Goal: Check status: Check status

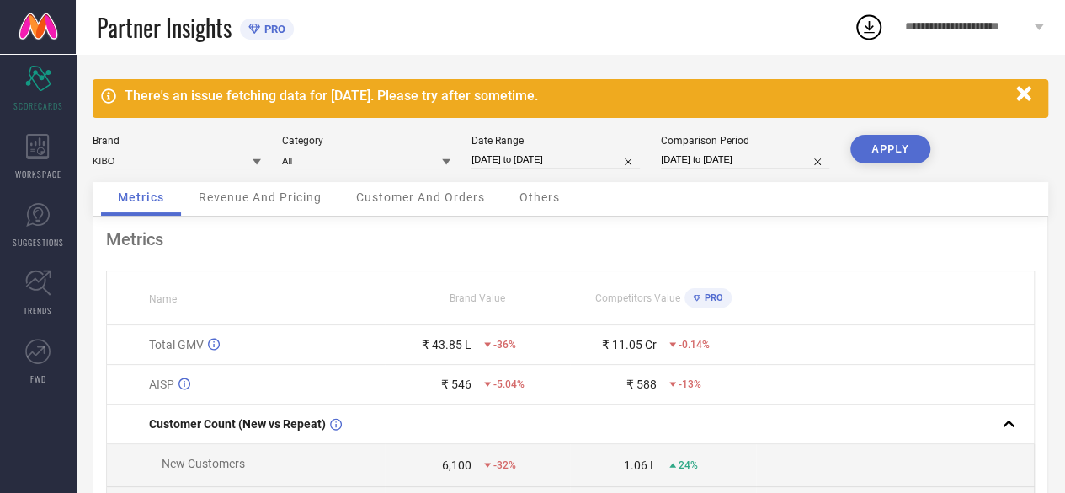
click at [1027, 88] on icon "button" at bounding box center [1024, 93] width 14 height 14
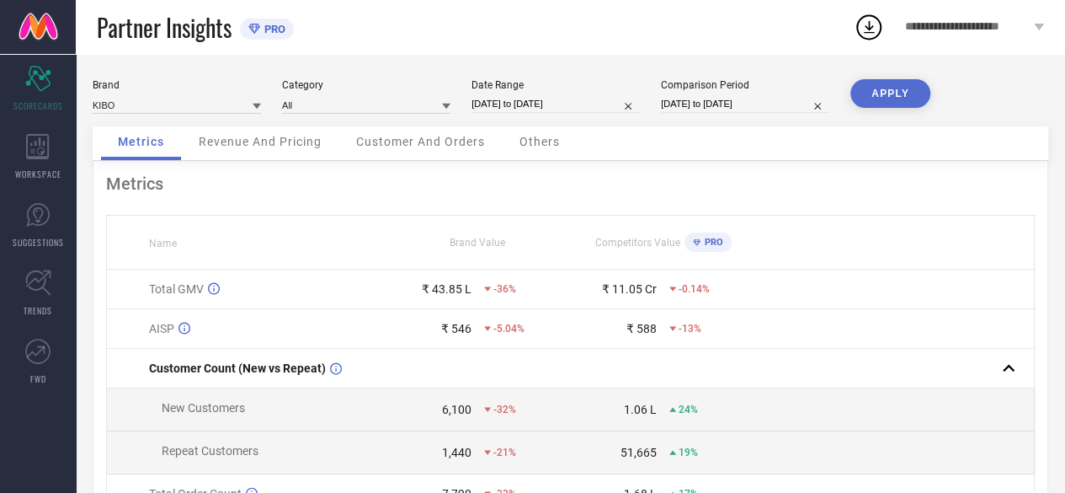
click at [431, 147] on span "Customer And Orders" at bounding box center [420, 141] width 129 height 13
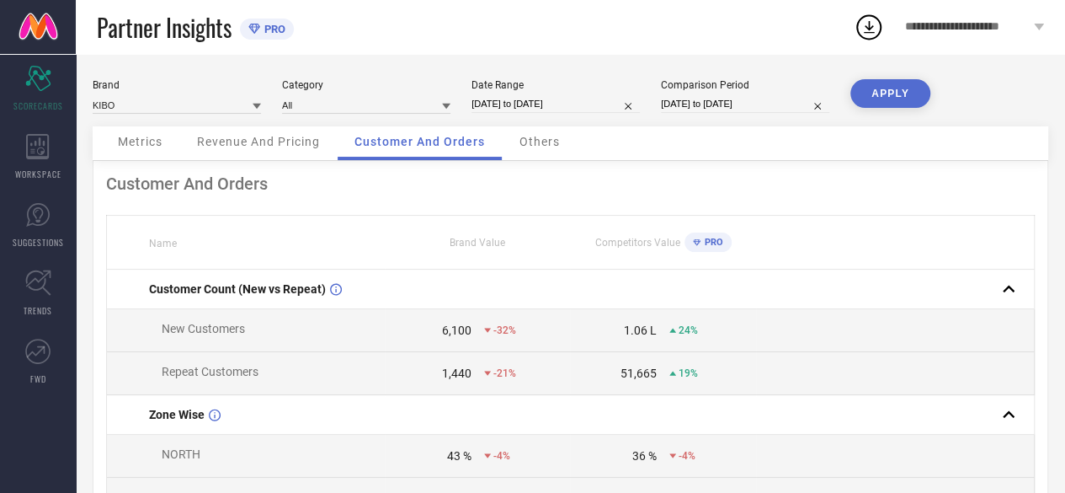
select select "6"
select select "2025"
select select "7"
select select "2025"
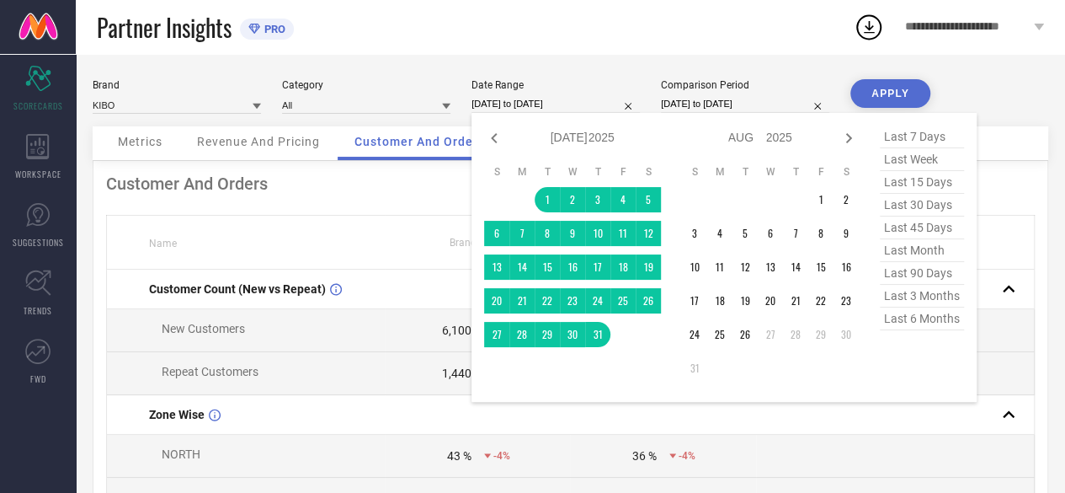
click at [567, 111] on input "[DATE] to [DATE]" at bounding box center [556, 104] width 168 height 18
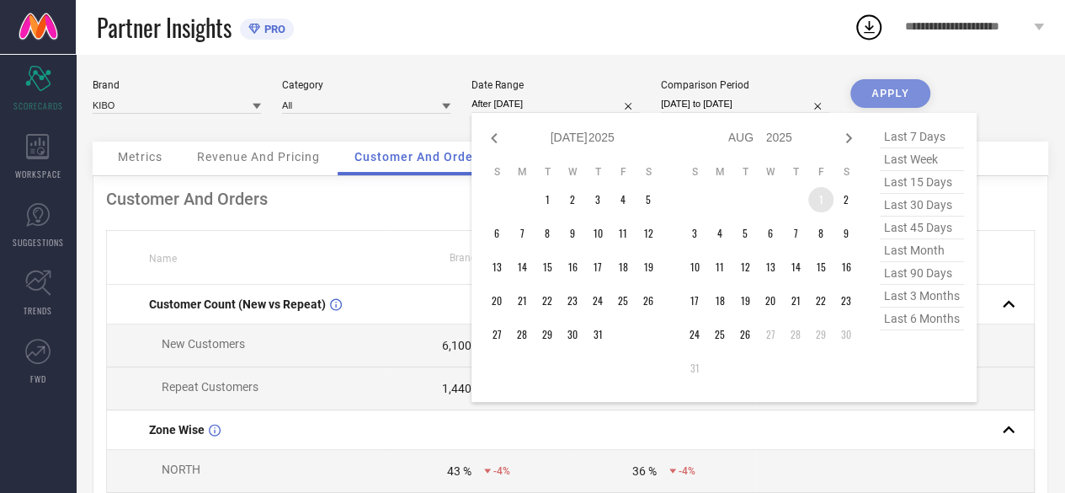
click at [824, 201] on td "1" at bounding box center [821, 199] width 25 height 25
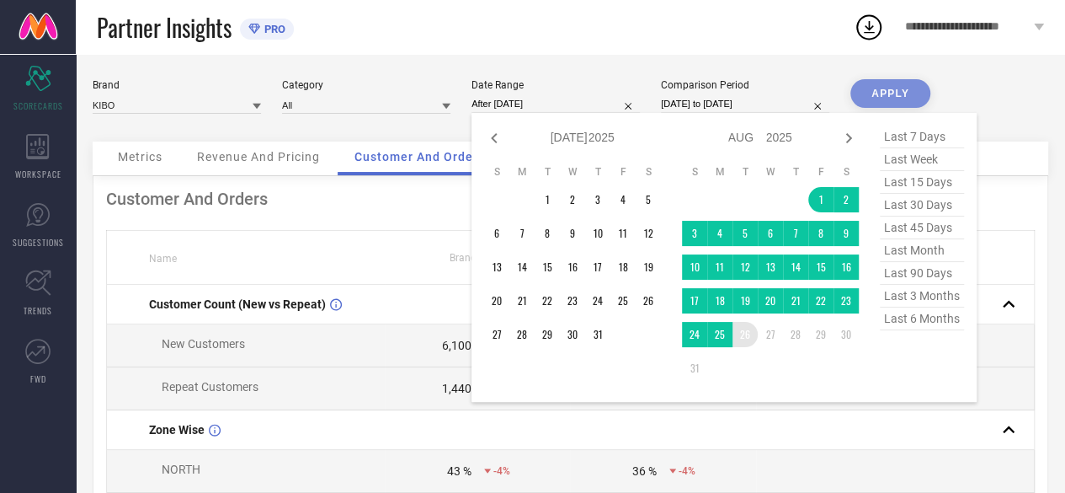
type input "[DATE] to [DATE]"
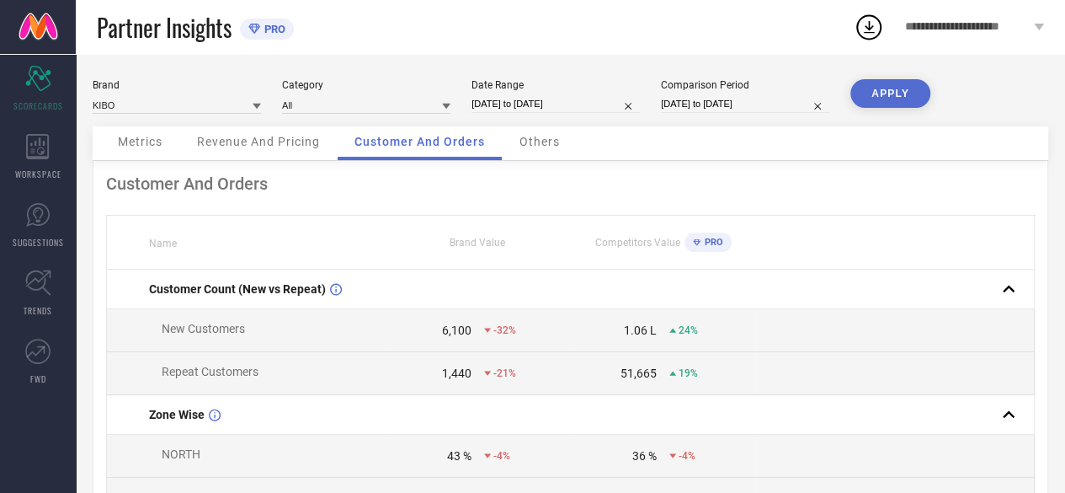
click at [738, 95] on div "Comparison Period [DATE] to [DATE]" at bounding box center [745, 96] width 168 height 35
select select "6"
select select "2024"
select select "7"
select select "2024"
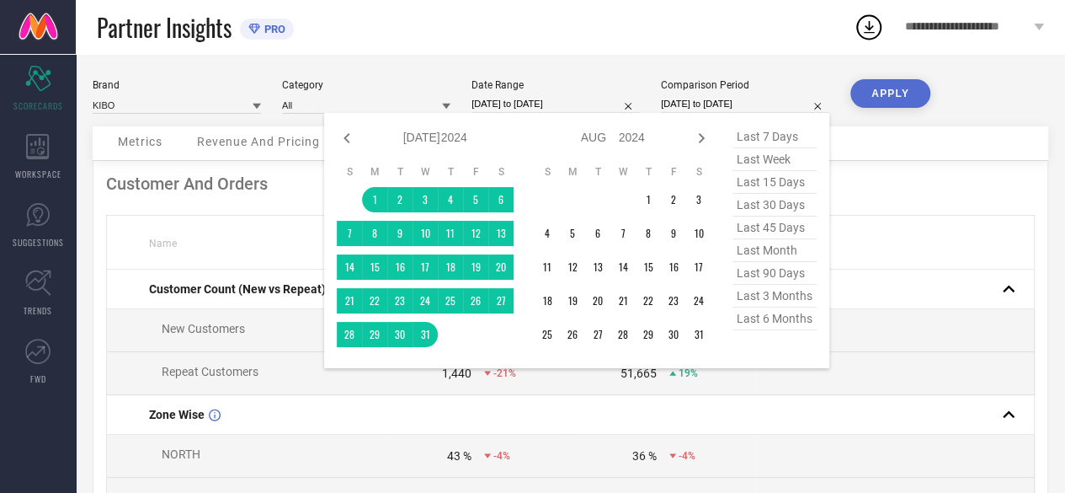
click at [738, 99] on input "[DATE] to [DATE]" at bounding box center [745, 104] width 168 height 18
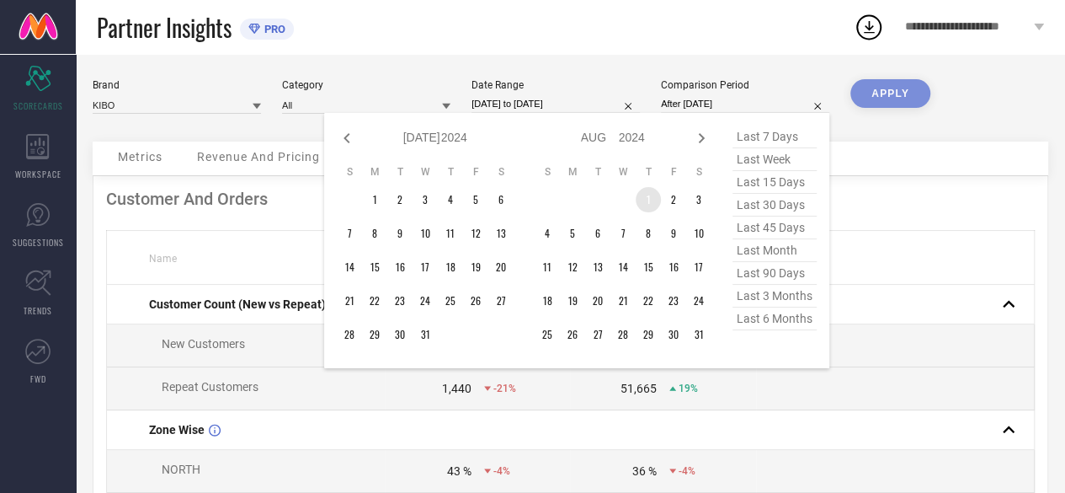
click at [644, 205] on td "1" at bounding box center [648, 199] width 25 height 25
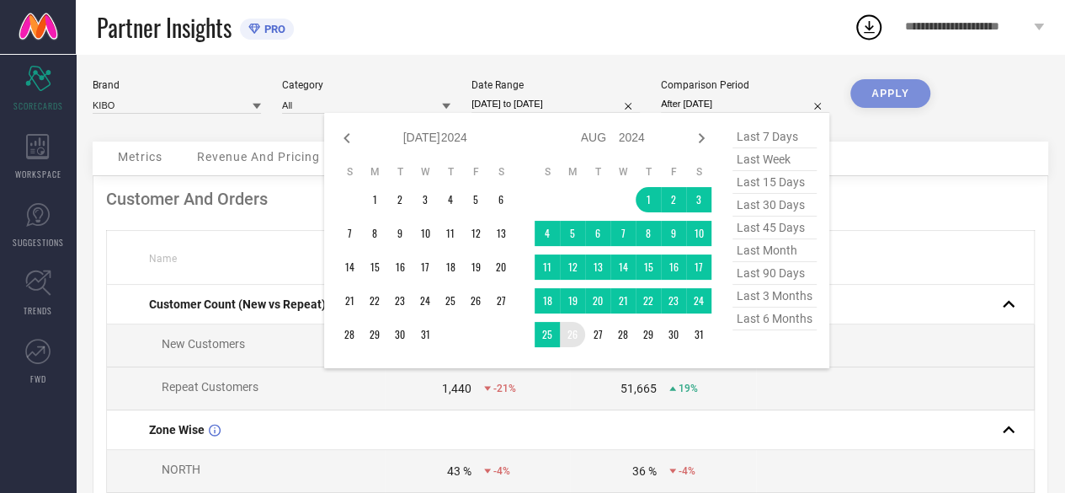
type input "[DATE] to [DATE]"
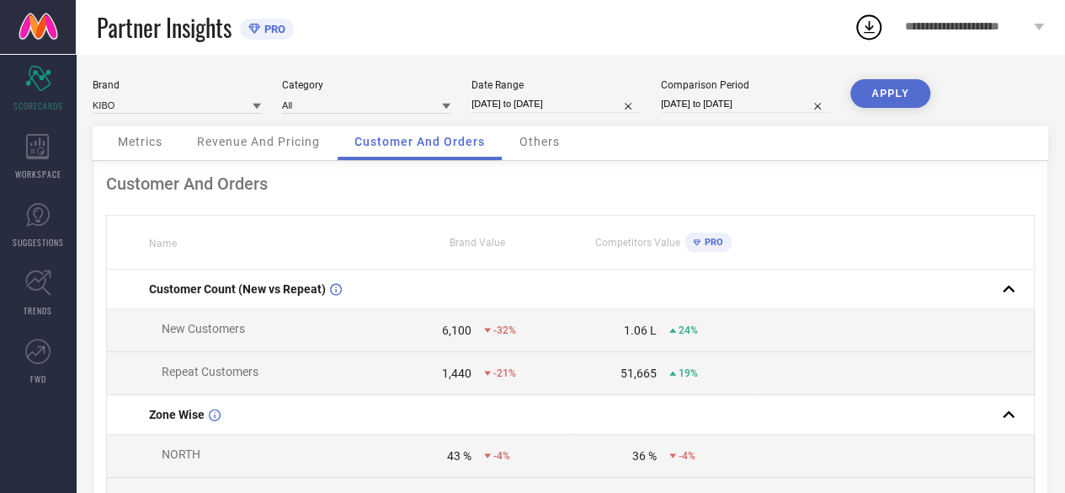
click at [906, 89] on button "APPLY" at bounding box center [891, 93] width 80 height 29
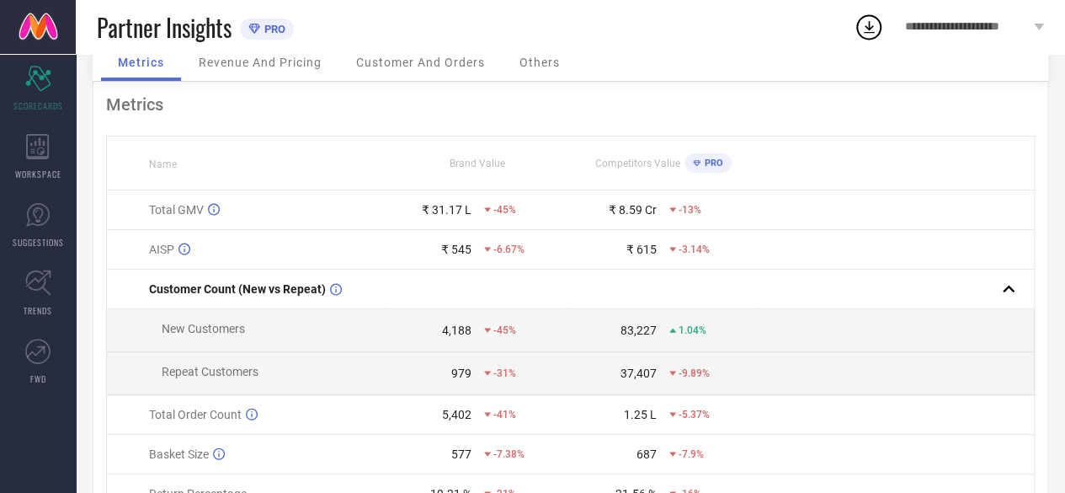
scroll to position [78, 0]
click at [3, 136] on div "WORKSPACE" at bounding box center [38, 156] width 76 height 67
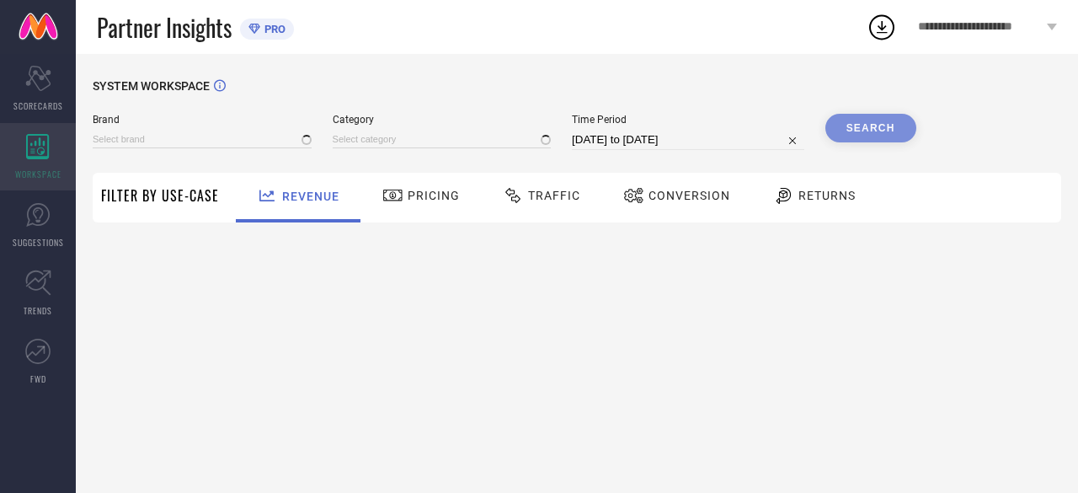
type input "KIBO"
type input "All"
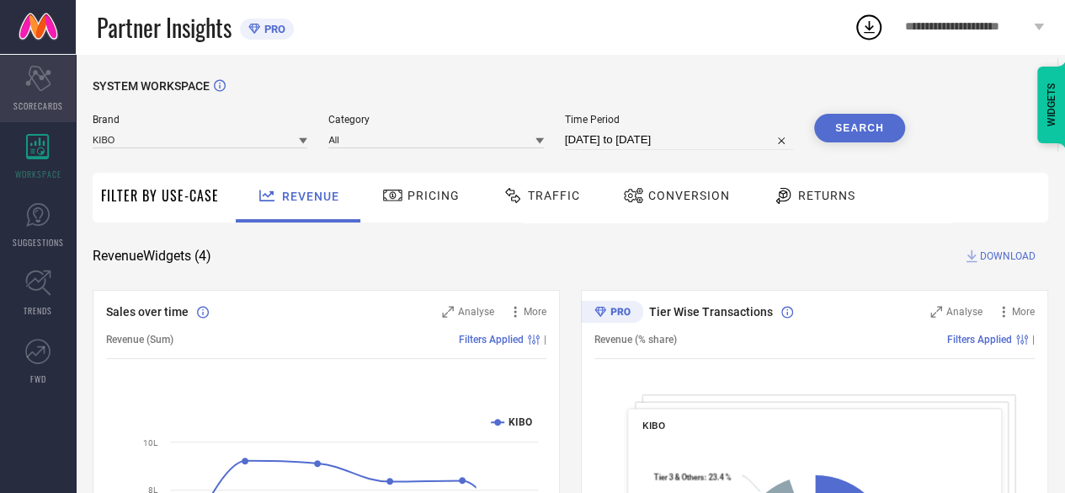
click at [24, 85] on div "Scorecard SCORECARDS" at bounding box center [38, 88] width 76 height 67
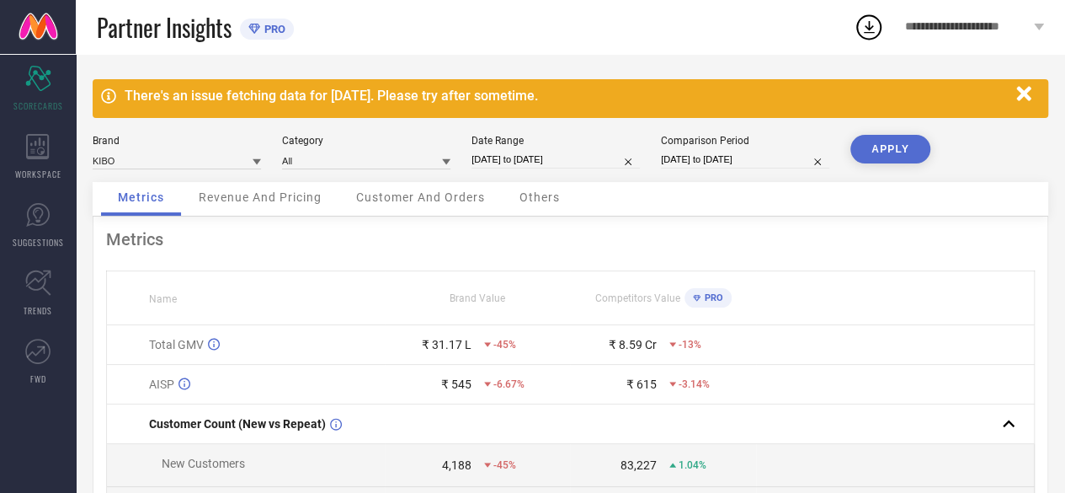
select select "7"
select select "2025"
select select "8"
select select "2025"
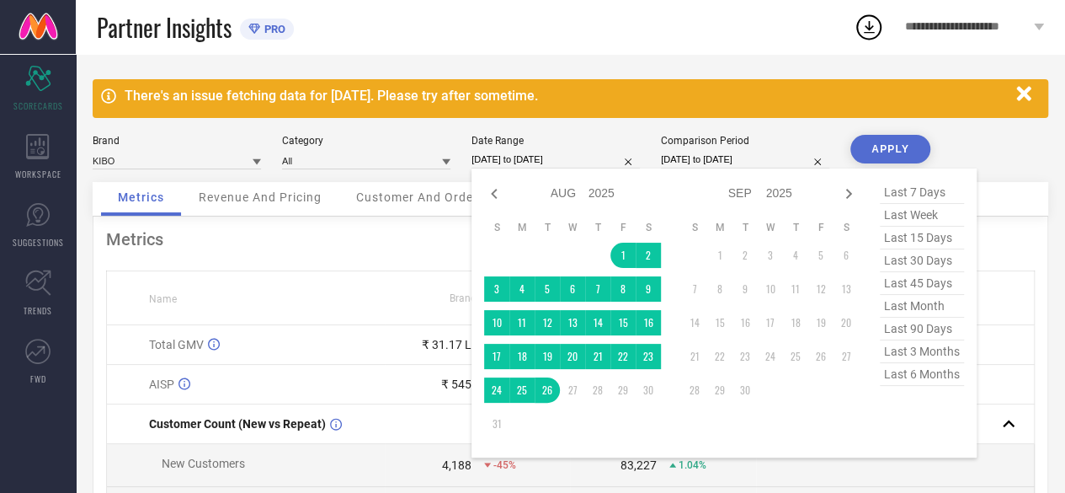
click at [524, 152] on input "[DATE] to [DATE]" at bounding box center [556, 160] width 168 height 18
click at [488, 192] on icon at bounding box center [494, 194] width 20 height 20
select select "6"
select select "2025"
select select "7"
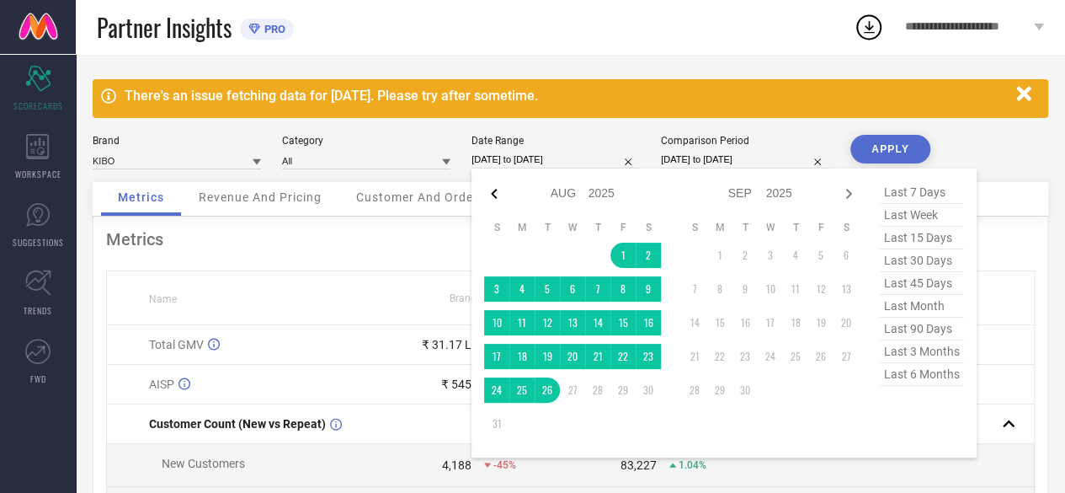
select select "2025"
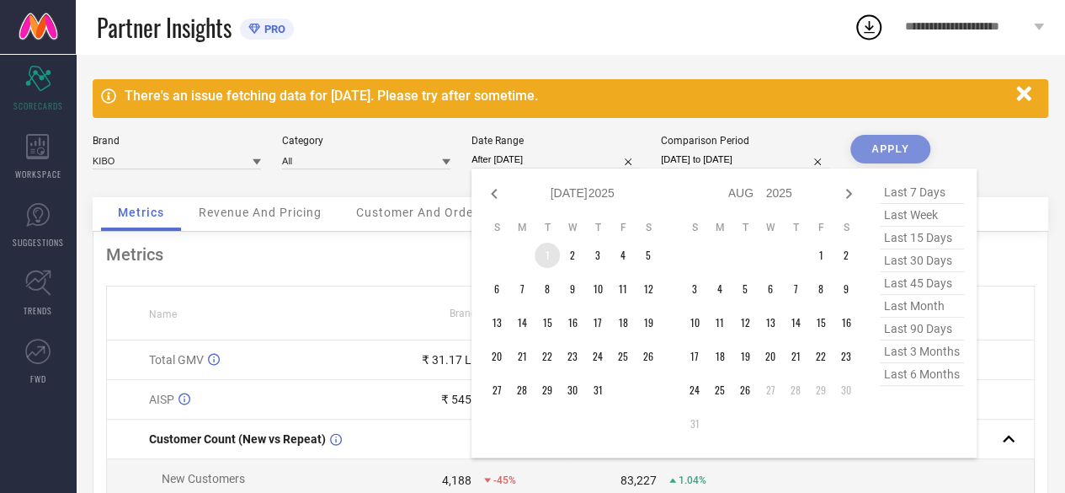
click at [538, 259] on td "1" at bounding box center [547, 255] width 25 height 25
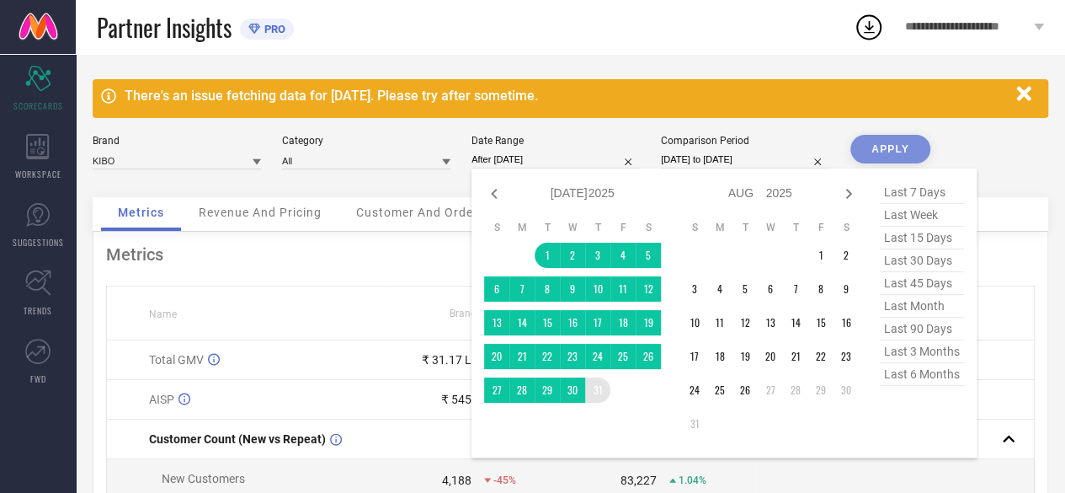
type input "[DATE] to [DATE]"
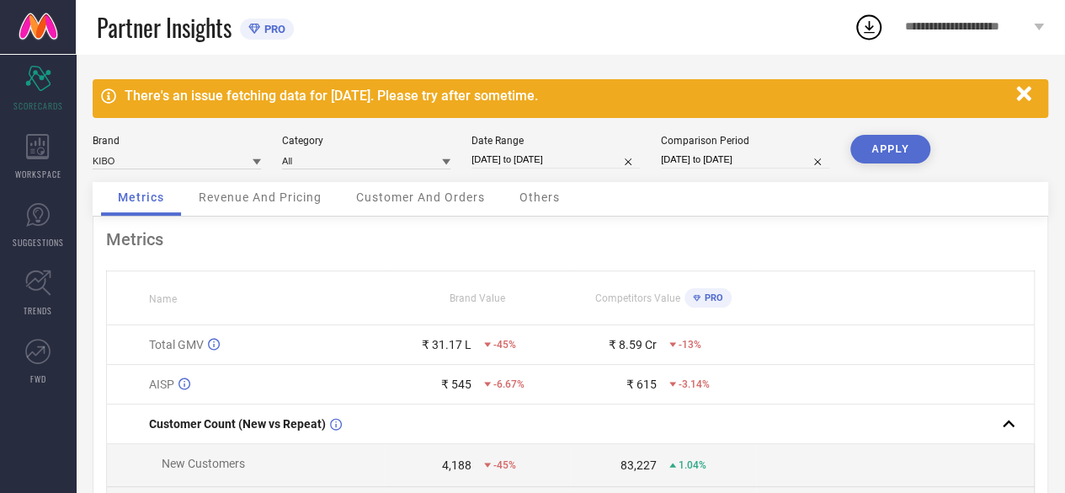
select select "7"
select select "2024"
select select "8"
select select "2024"
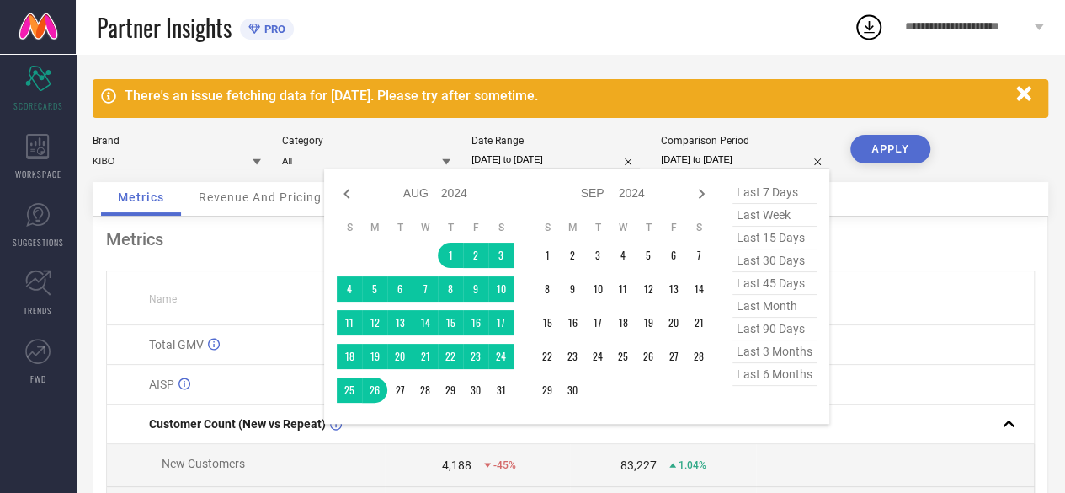
click at [697, 151] on input "[DATE] to [DATE]" at bounding box center [745, 160] width 168 height 18
click at [346, 198] on icon at bounding box center [347, 194] width 20 height 20
select select "6"
select select "2024"
select select "7"
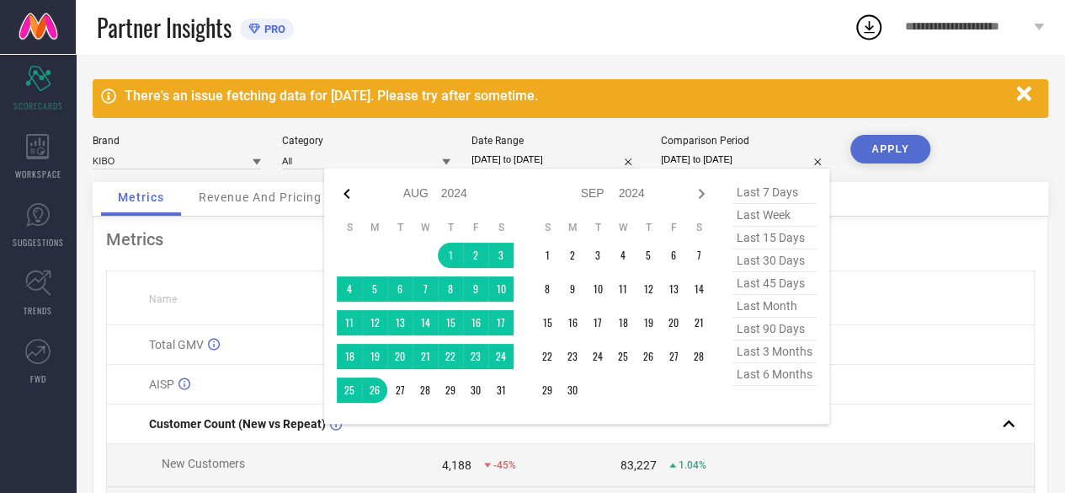
select select "2024"
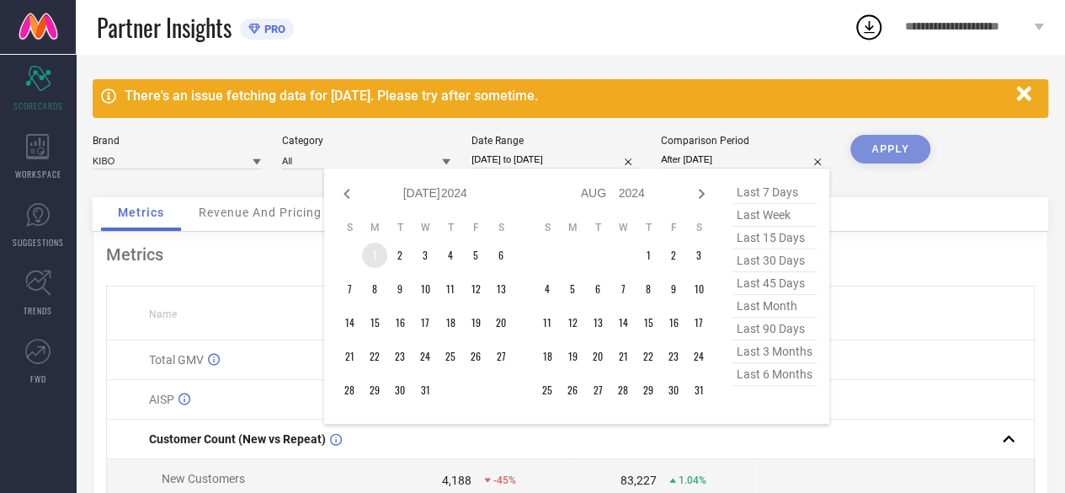
click at [382, 254] on td "1" at bounding box center [374, 255] width 25 height 25
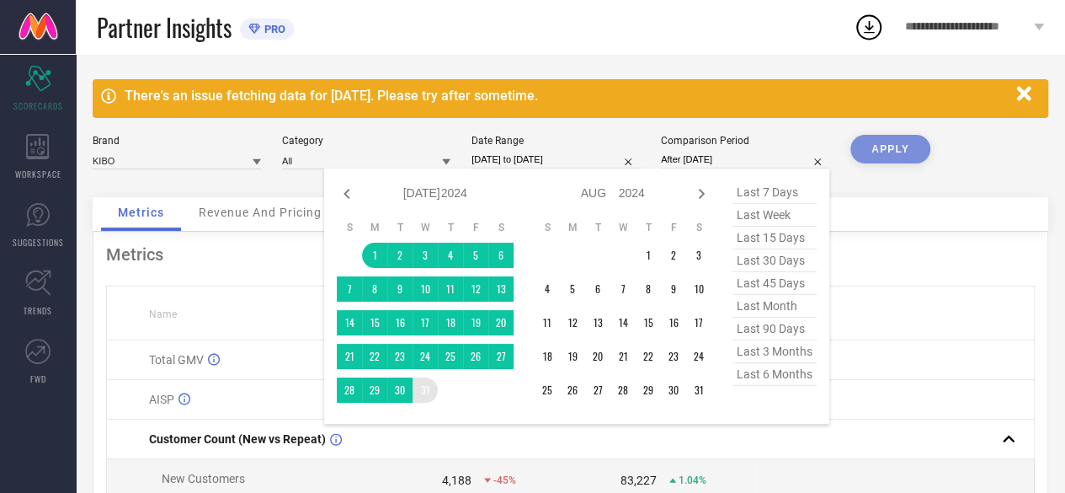
type input "[DATE] to [DATE]"
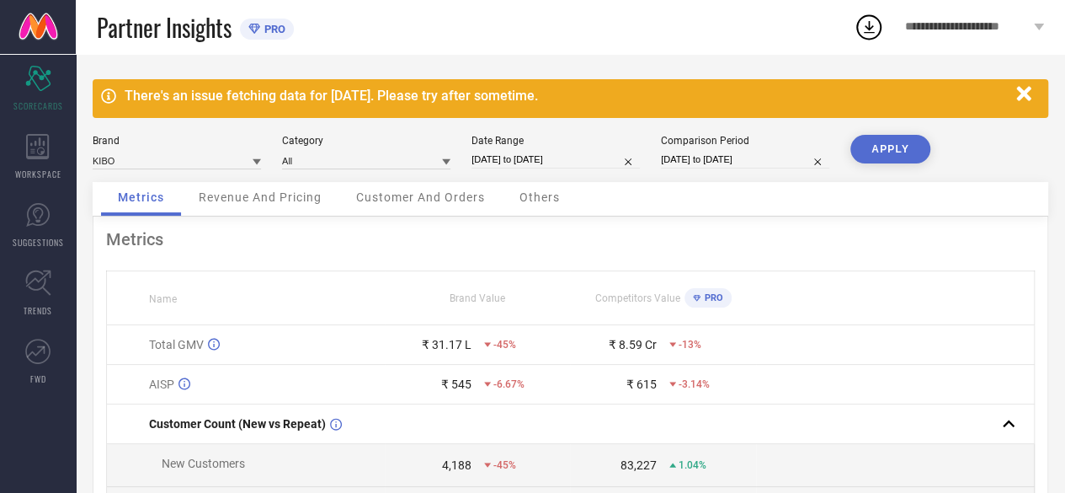
click at [893, 157] on button "APPLY" at bounding box center [891, 149] width 80 height 29
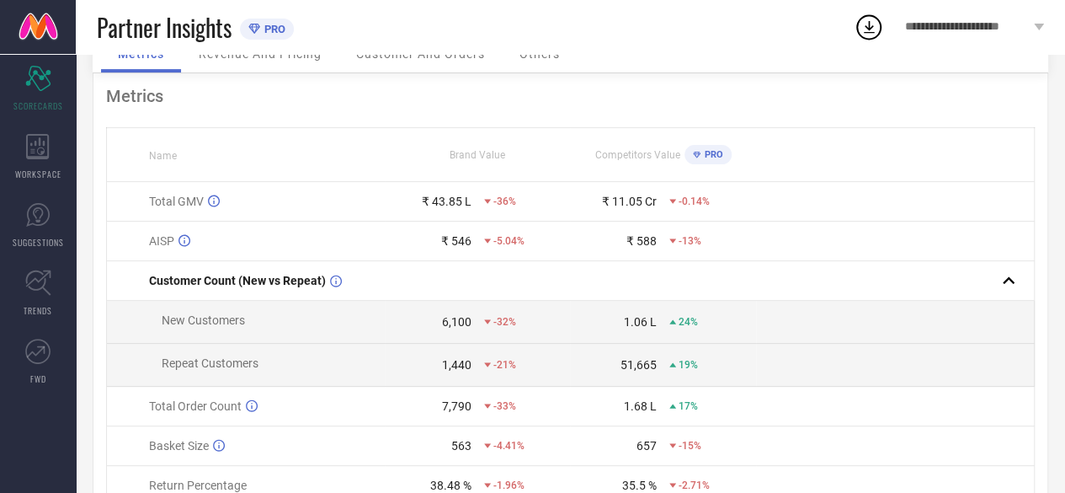
scroll to position [141, 0]
click at [64, 170] on div "WORKSPACE" at bounding box center [38, 156] width 76 height 67
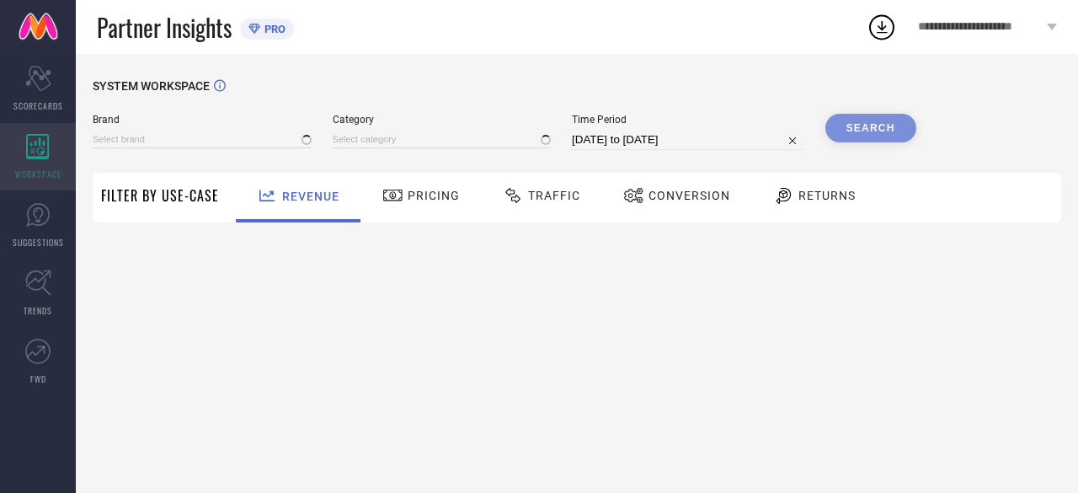
type input "KIBO"
type input "All"
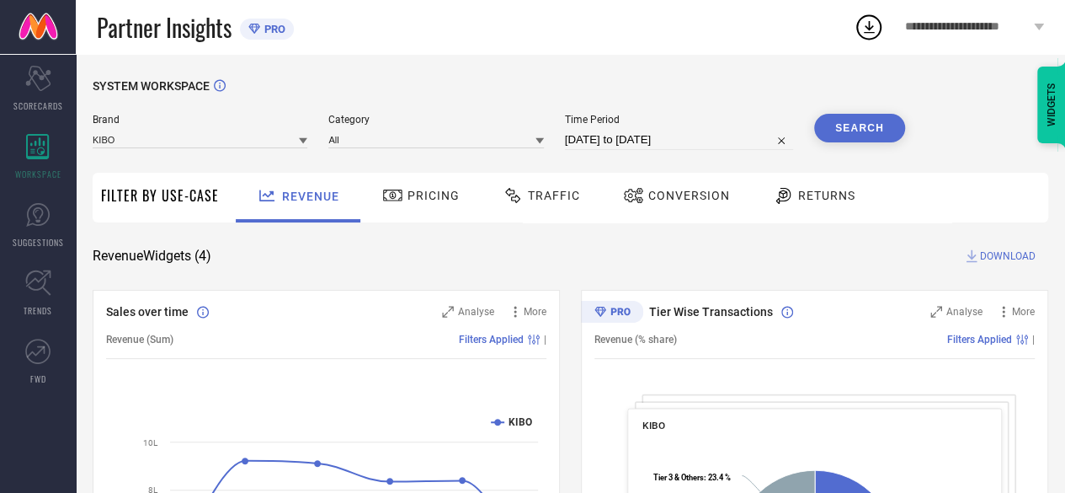
click at [651, 193] on span "Conversion" at bounding box center [689, 195] width 82 height 13
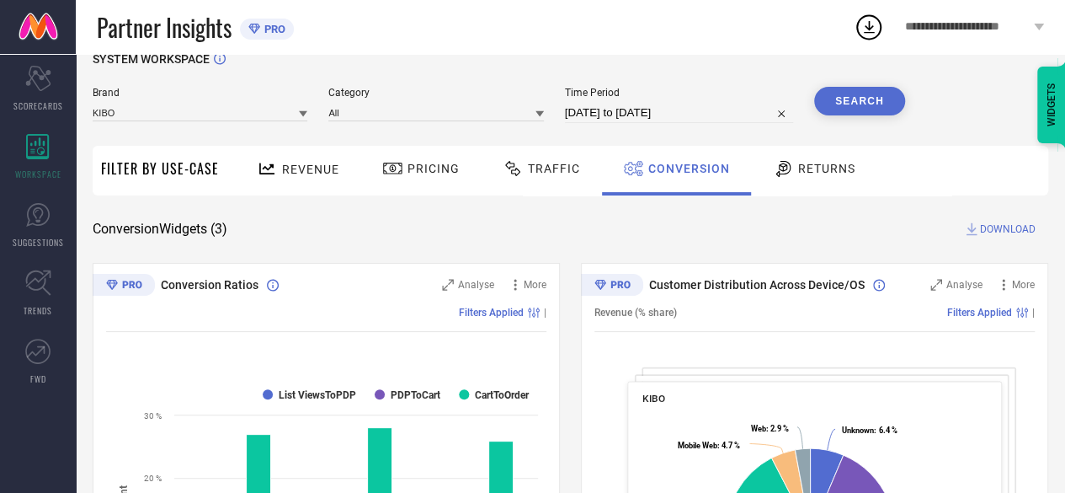
scroll to position [25, 0]
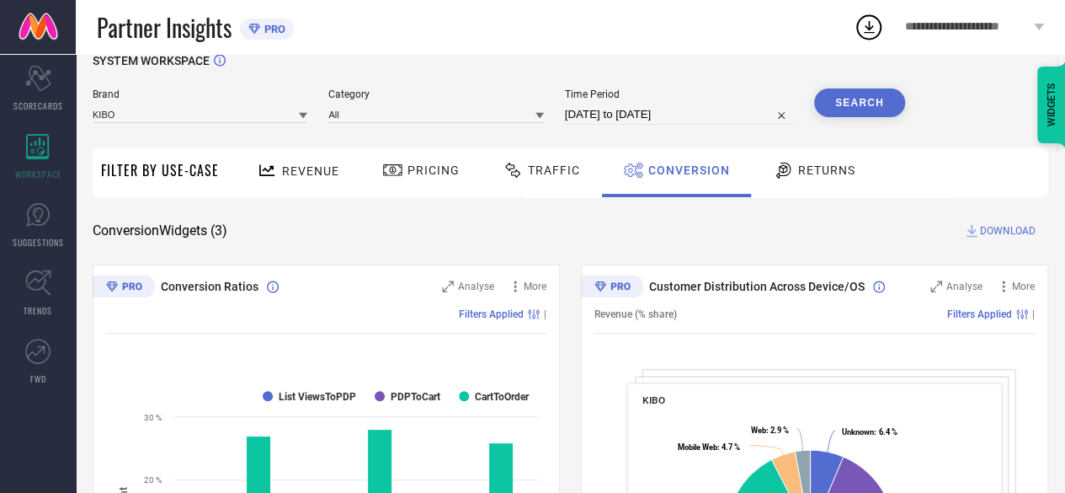
click at [809, 176] on span "Returns" at bounding box center [826, 169] width 57 height 13
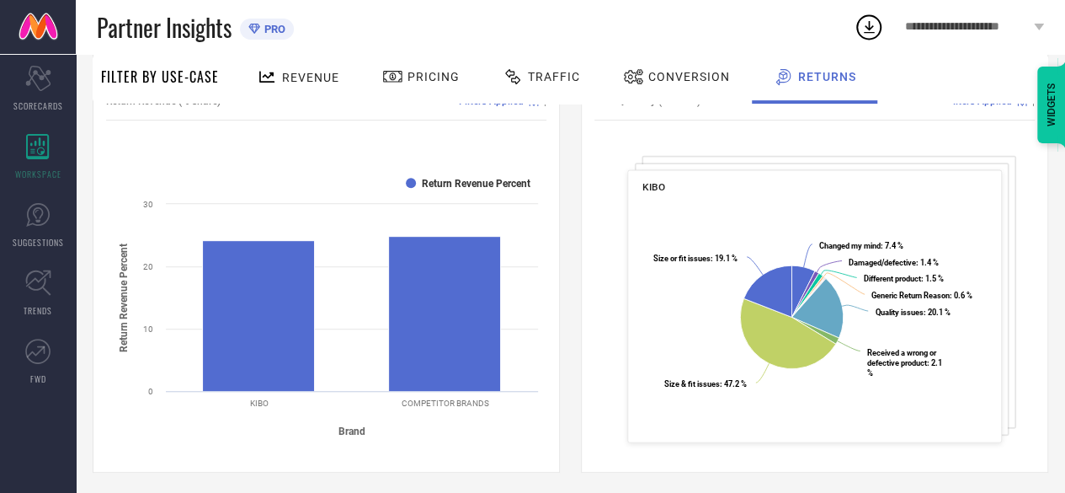
scroll to position [0, 0]
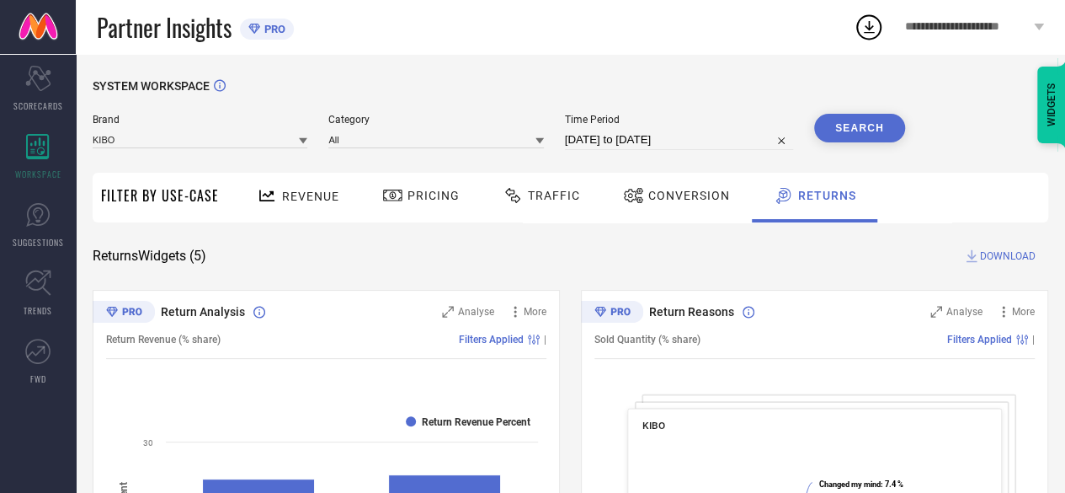
click at [438, 193] on span "Pricing" at bounding box center [434, 195] width 52 height 13
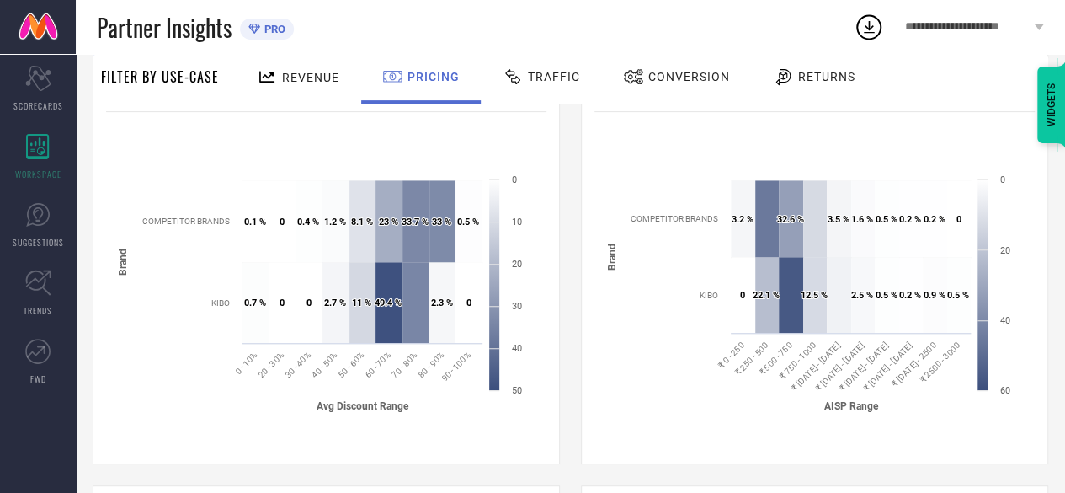
scroll to position [248, 0]
click at [398, 398] on tspan "Avg Discount Range" at bounding box center [363, 404] width 93 height 12
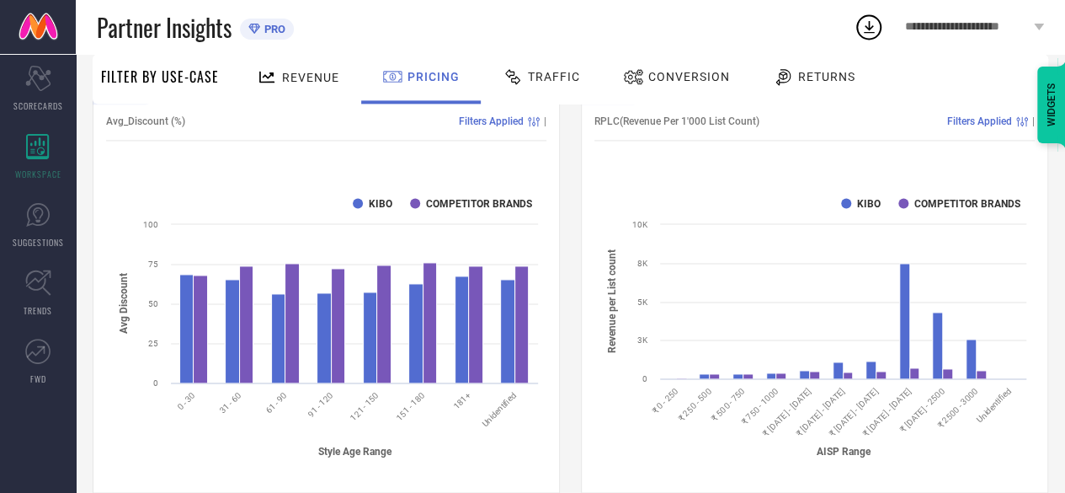
scroll to position [1128, 0]
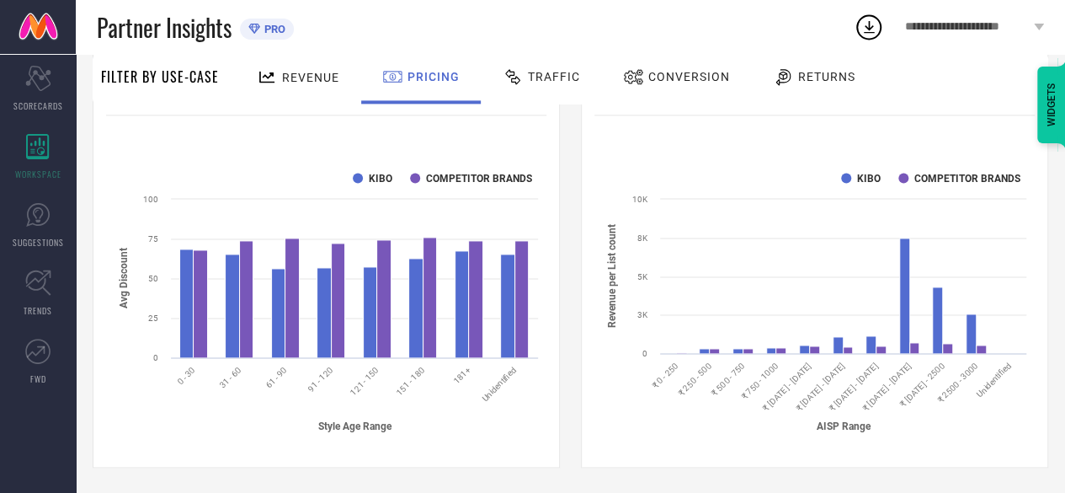
click at [308, 67] on div "Revenue" at bounding box center [298, 76] width 91 height 29
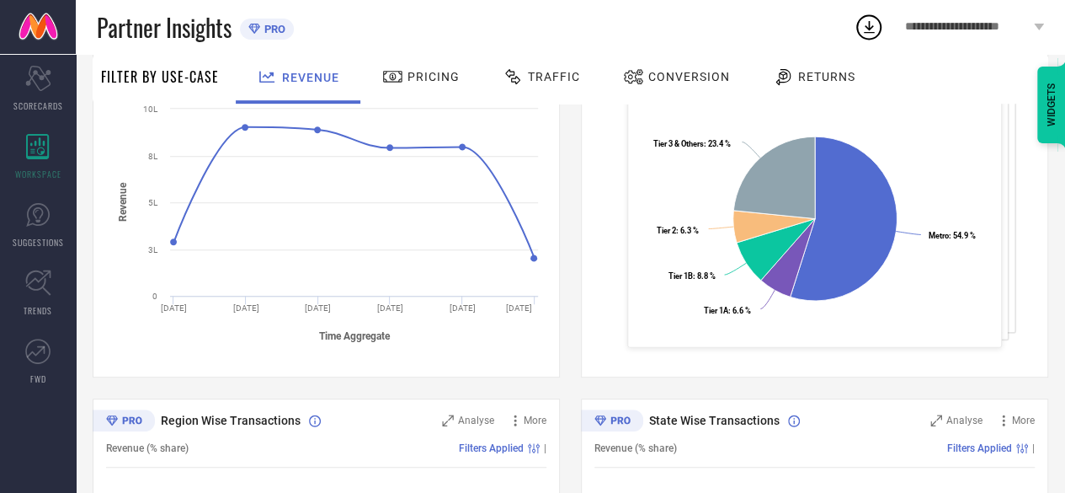
scroll to position [243, 0]
